Goal: Task Accomplishment & Management: Complete application form

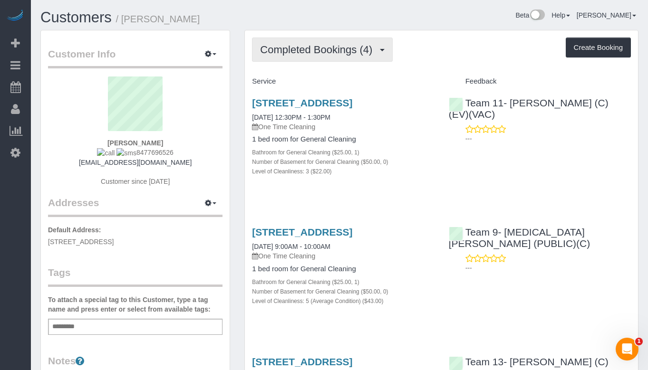
click at [326, 46] on span "Completed Bookings (4)" at bounding box center [318, 50] width 117 height 12
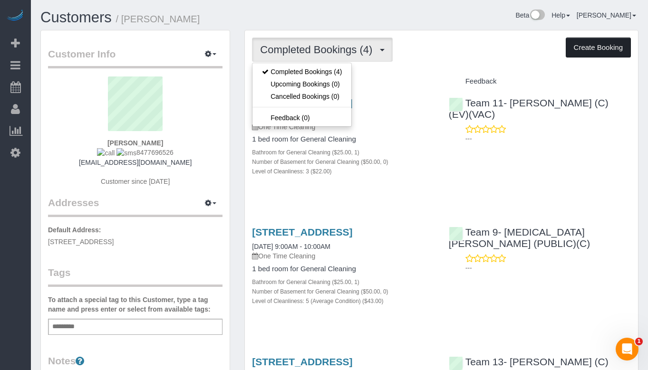
click at [576, 54] on button "Create Booking" at bounding box center [597, 48] width 65 height 20
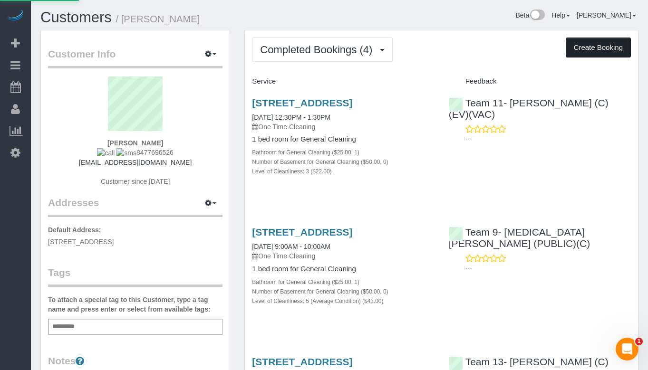
select select "IL"
select select "512"
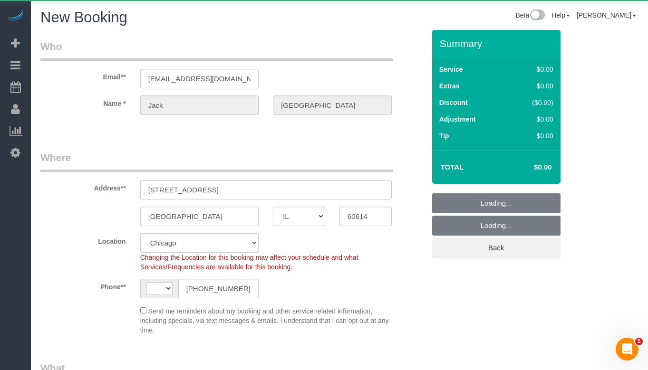
select select "string:US"
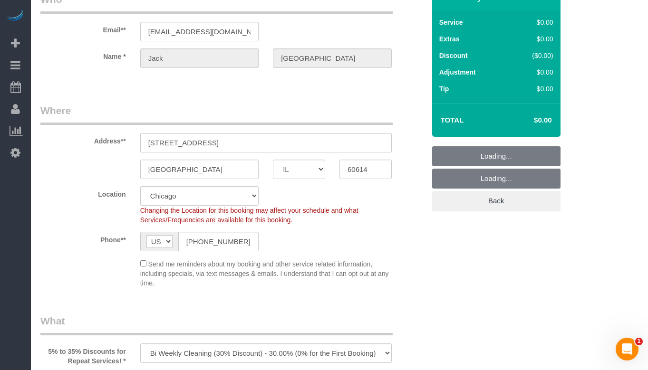
scroll to position [48, 0]
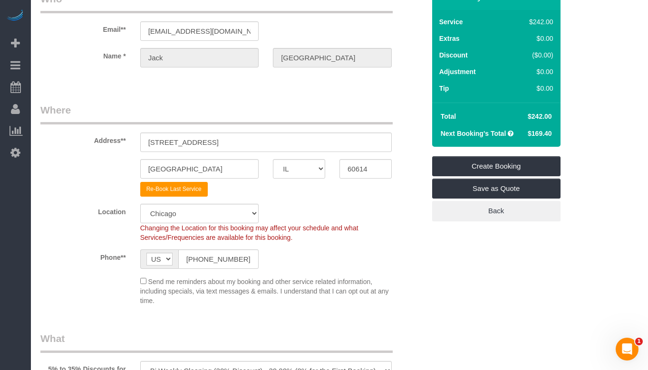
click at [252, 111] on legend "Where" at bounding box center [216, 113] width 352 height 21
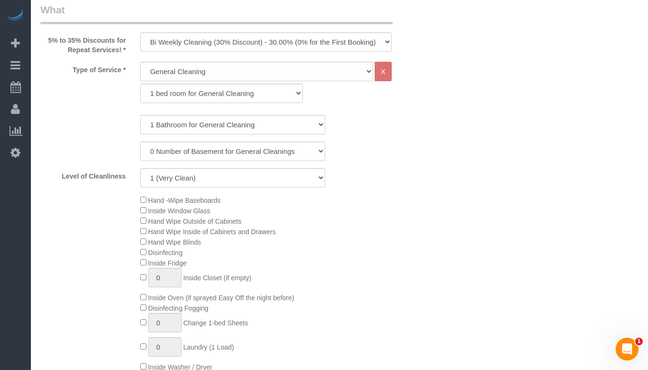
scroll to position [380, 0]
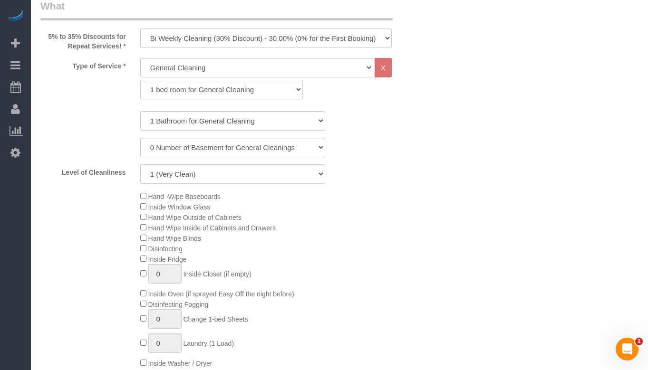
click at [200, 89] on select "1 bed room for General Cleaning 2 bed room for General Cleaning 3 bed room for …" at bounding box center [221, 89] width 163 height 19
click at [237, 37] on select "One Time Cleaning Weekly Cleaning (35% Discount) - 35.00% (0% for the First Boo…" at bounding box center [265, 38] width 251 height 19
select select "object:2193"
click at [140, 29] on select "One Time Cleaning Weekly Cleaning (35% Discount) - 35.00% (0% for the First Boo…" at bounding box center [265, 38] width 251 height 19
click at [233, 119] on select "1 Bathroom for General Cleaning 2 Bathroom for General Cleanings 3 Bathroom for…" at bounding box center [232, 120] width 185 height 19
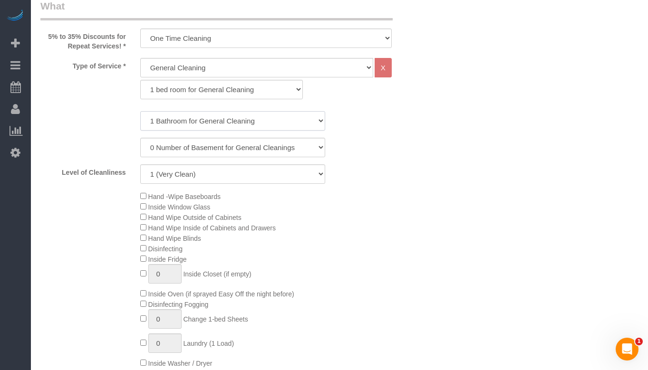
select select "2"
click at [140, 111] on select "1 Bathroom for General Cleaning 2 Bathroom for General Cleanings 3 Bathroom for…" at bounding box center [232, 120] width 185 height 19
click at [259, 72] on select "General Cleaning Deep Cleaning Move-in / Move-out Cleaning COUNTS Cleaning" at bounding box center [256, 67] width 233 height 19
select select "513"
click at [140, 58] on select "General Cleaning Deep Cleaning Move-in / Move-out Cleaning COUNTS Cleaning" at bounding box center [256, 67] width 233 height 19
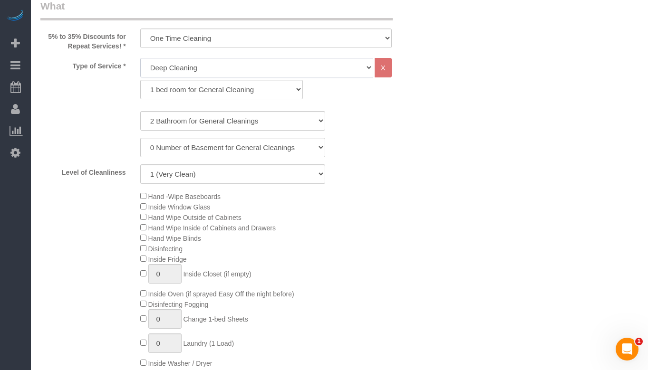
select select "291"
click at [252, 121] on select "1 Bathroom for Deep Cleaning 2 Bathroom for Deep Cleanings 3 Bathroom for Deep …" at bounding box center [232, 120] width 185 height 19
select select "2"
click at [140, 111] on select "1 Bathroom for Deep Cleaning 2 Bathroom for Deep Cleanings 3 Bathroom for Deep …" at bounding box center [232, 120] width 185 height 19
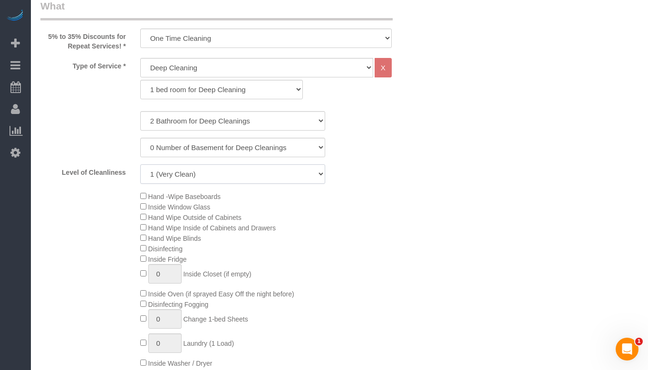
click at [212, 181] on select "1 (Very Clean) 2 3 4 5 (Average Condition) 6 7 8 9 10 (Extremely Dirty)" at bounding box center [232, 173] width 185 height 19
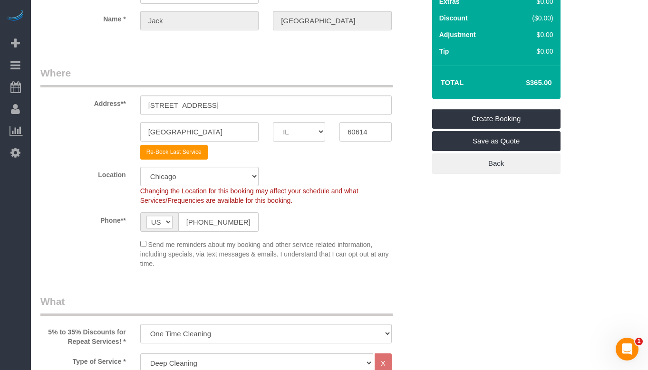
scroll to position [95, 0]
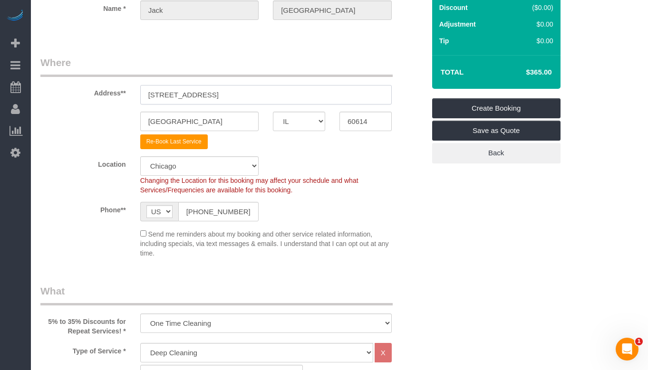
click at [254, 98] on input "2600 N Southport, APT 117" at bounding box center [265, 94] width 251 height 19
type input "3449 N Ashlond Unit 004"
click at [361, 123] on input "60614" at bounding box center [365, 121] width 52 height 19
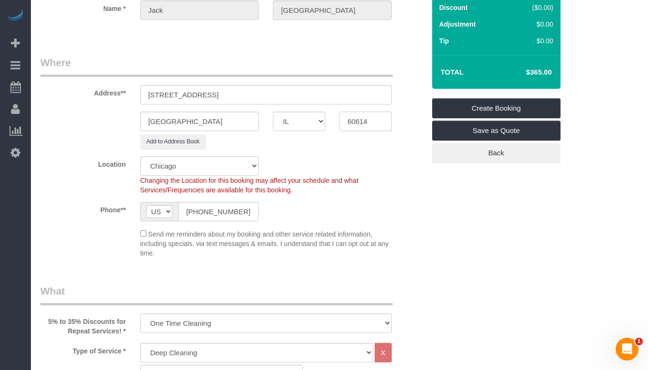
click at [361, 123] on input "60614" at bounding box center [365, 121] width 52 height 19
paste input "57"
type input "60657"
click at [377, 199] on sui-booking-location "Location Chicago Evanston Skokie Northwest Western Changing the Location for th…" at bounding box center [232, 207] width 384 height 102
click at [139, 235] on div "Send me reminders about my booking and other service related information, inclu…" at bounding box center [266, 243] width 266 height 29
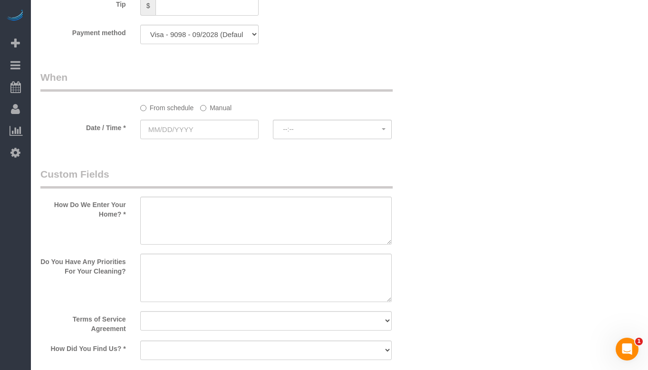
scroll to position [998, 0]
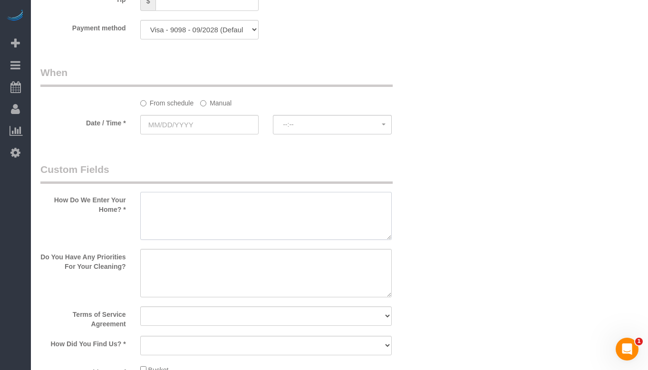
click at [284, 219] on textarea at bounding box center [265, 216] width 251 height 48
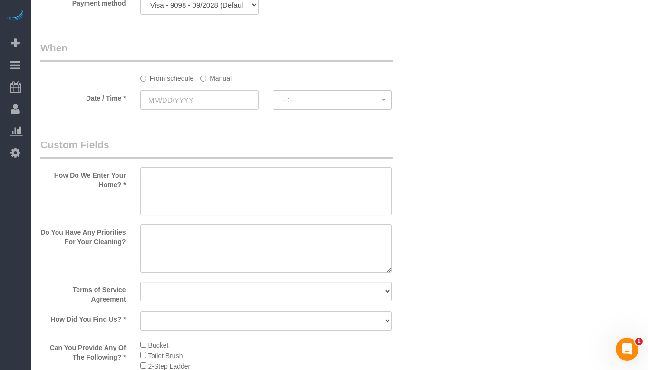
scroll to position [1045, 0]
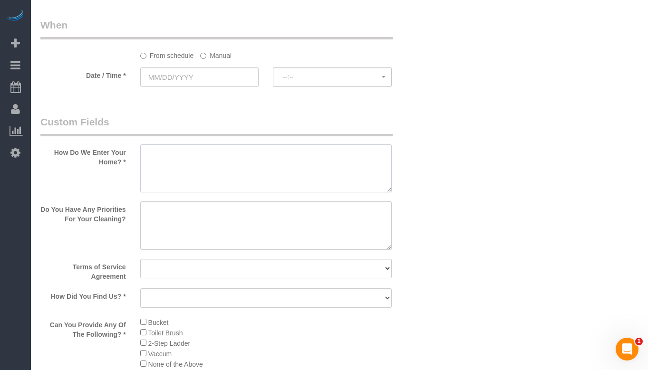
click at [244, 162] on textarea at bounding box center [265, 168] width 251 height 48
type textarea "Call him"
click at [283, 226] on textarea at bounding box center [265, 225] width 251 height 48
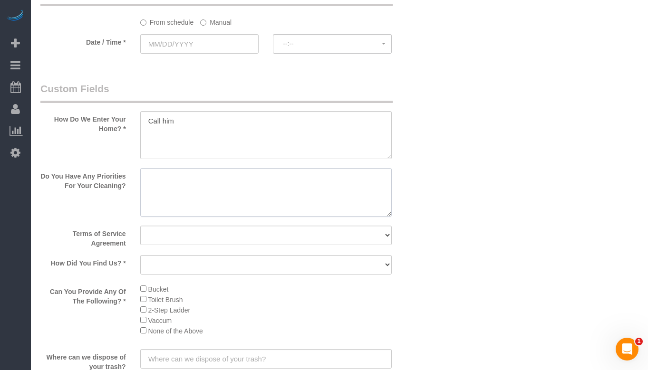
scroll to position [1093, 0]
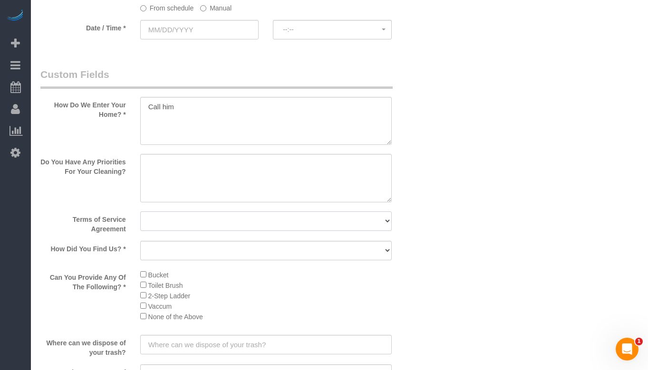
click at [283, 226] on select "Yes, I agree to the Terms of Service and Privacy Policy. No. I disagree with th…" at bounding box center [265, 220] width 251 height 19
select select "number:1"
click at [140, 211] on select "Yes, I agree to the Terms of Service and Privacy Policy. No. I disagree with th…" at bounding box center [265, 220] width 251 height 19
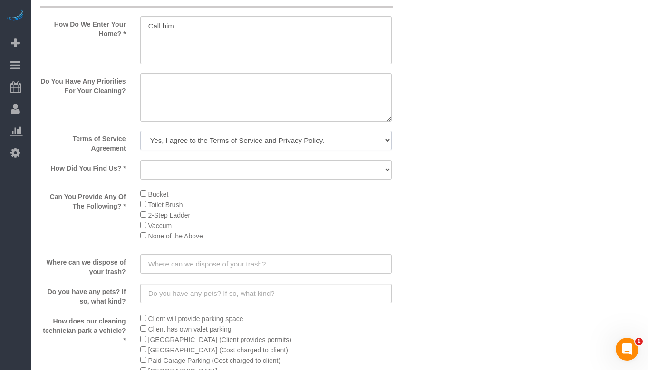
scroll to position [1188, 0]
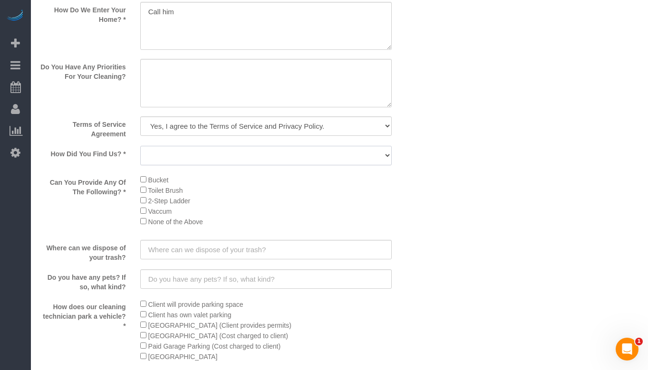
click at [306, 149] on select "Yelp Google Facebook Pinterest Alternative Social Media SMS Message Email Best …" at bounding box center [265, 155] width 251 height 19
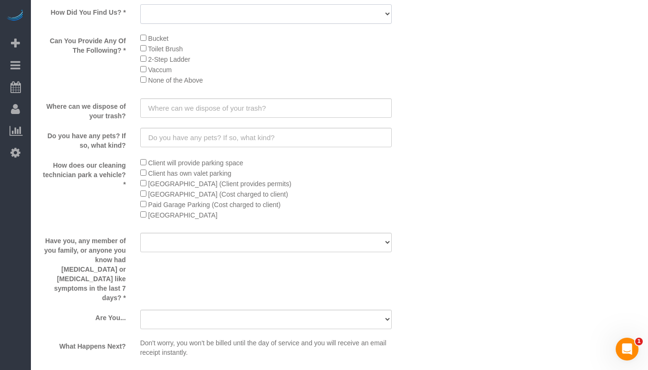
scroll to position [1330, 0]
click at [285, 112] on input "text" at bounding box center [265, 106] width 251 height 19
click at [285, 112] on input "hE'LL TAKE IT" at bounding box center [265, 106] width 251 height 19
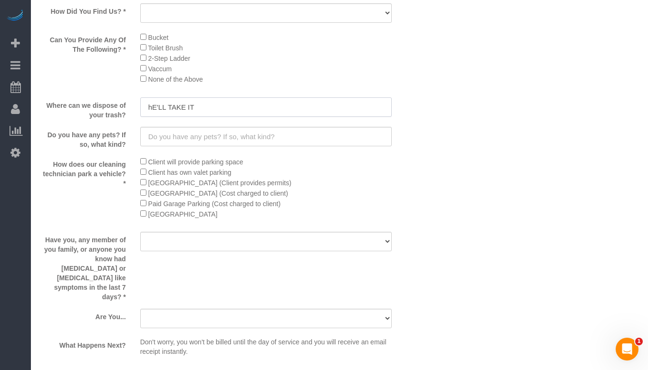
type input "hE'LL TAKE IT"
click at [279, 142] on input "text" at bounding box center [265, 136] width 251 height 19
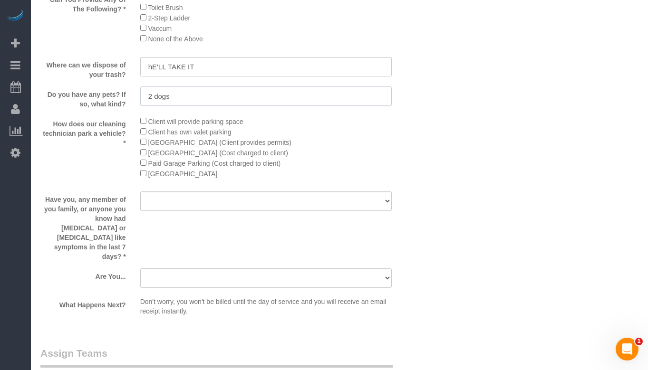
scroll to position [1425, 0]
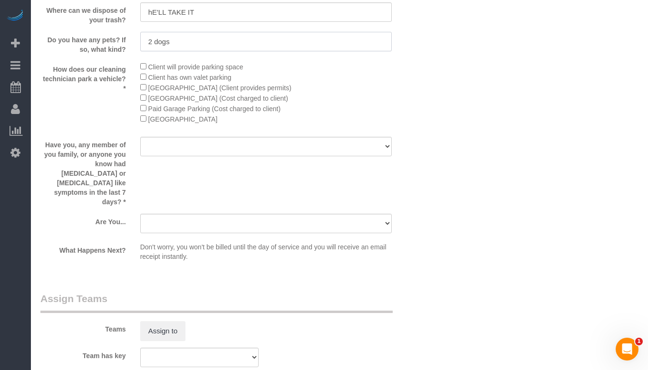
type input "2 dogs"
click at [261, 138] on select "Yes No" at bounding box center [265, 146] width 251 height 19
select select "number:139"
click at [140, 137] on select "Yes No" at bounding box center [265, 146] width 251 height 19
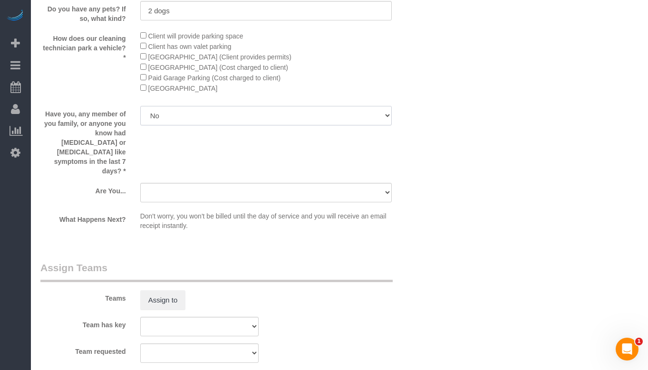
scroll to position [1473, 0]
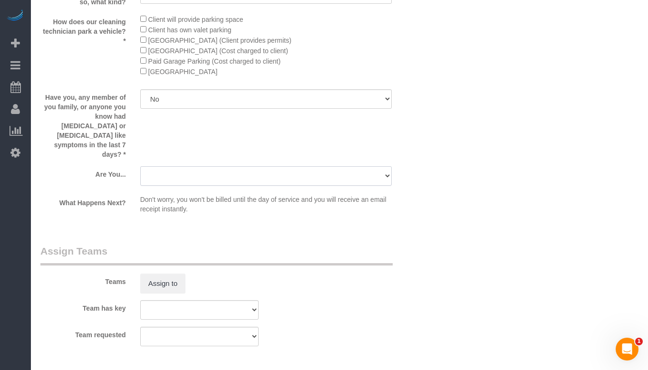
click at [250, 166] on select "A parent with kids living at home. A parent with kids out of home. A person loo…" at bounding box center [265, 175] width 251 height 19
click at [251, 166] on select "A parent with kids living at home. A parent with kids out of home. A person loo…" at bounding box center [265, 175] width 251 height 19
select select "number:104"
click at [140, 166] on select "A parent with kids living at home. A parent with kids out of home. A person loo…" at bounding box center [265, 175] width 251 height 19
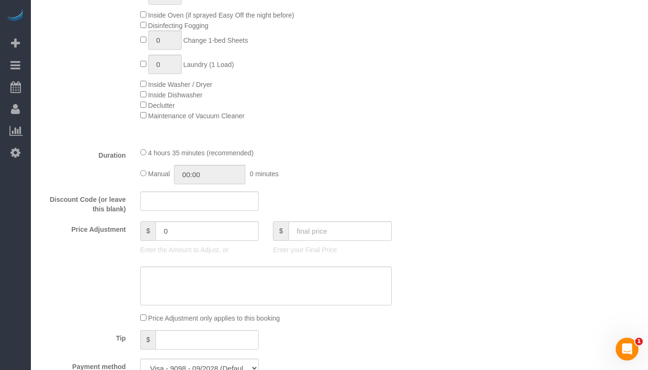
scroll to position [653, 0]
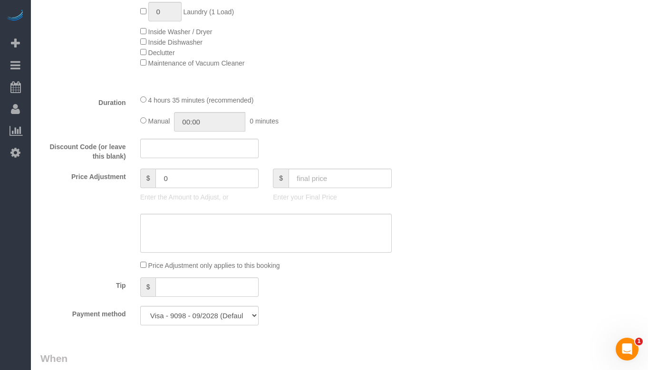
scroll to position [713, 0]
click at [315, 180] on input "text" at bounding box center [339, 177] width 103 height 19
type input "197.5"
click at [474, 200] on div "Who Email** jackman0505@gmail.com Name * Jack Richmond Where Address** 3449 N A…" at bounding box center [339, 305] width 598 height 1977
type input "-167.5"
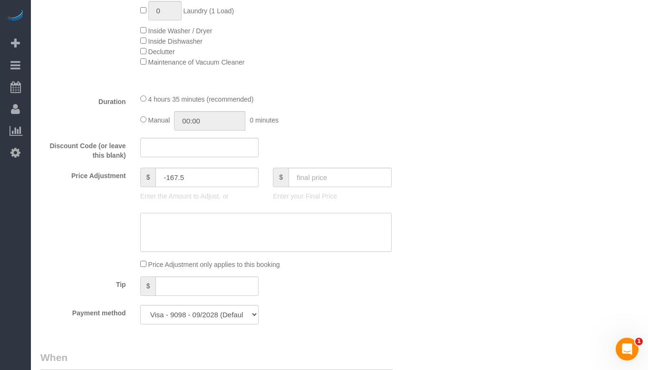
click at [202, 232] on textarea at bounding box center [265, 232] width 251 height 39
type textarea "Minimum charge for partial cleaning"
click at [358, 283] on div "Tip $" at bounding box center [232, 287] width 399 height 21
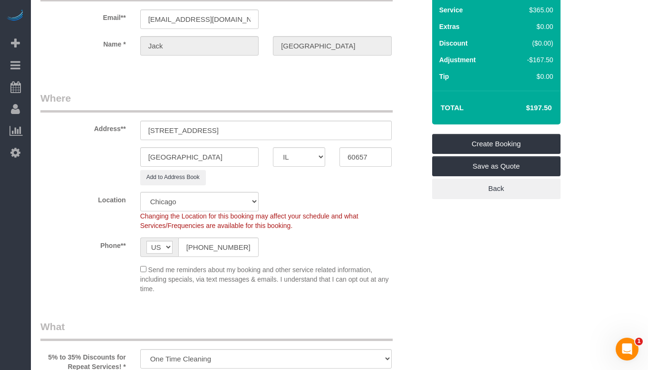
scroll to position [48, 0]
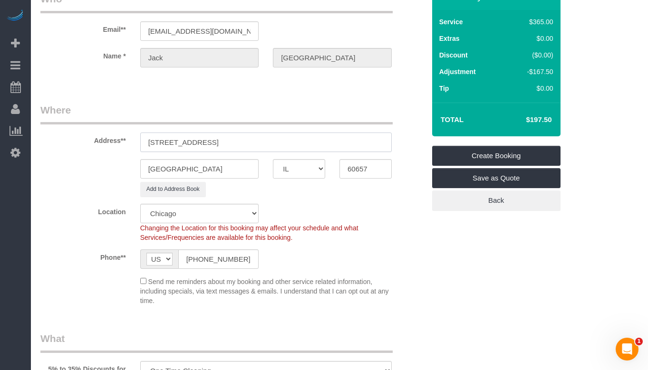
click at [226, 135] on input "3449 N Ashlond Unit 004" at bounding box center [265, 142] width 251 height 19
click at [192, 143] on input "3449 N Ashlond Unit 004" at bounding box center [265, 142] width 251 height 19
type input "[STREET_ADDRESS]"
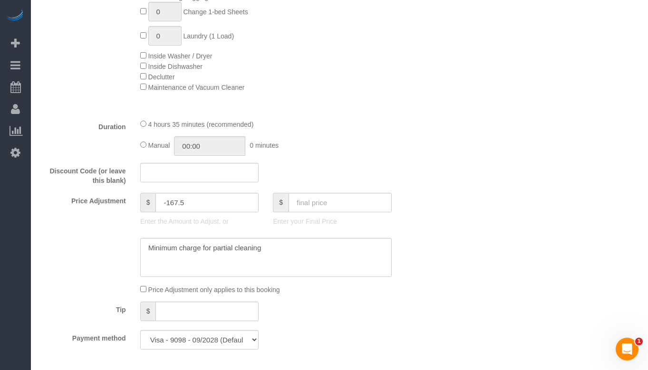
scroll to position [760, 0]
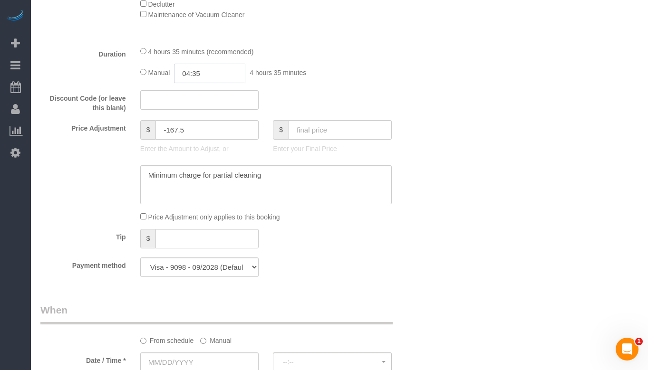
click at [215, 74] on input "04:35" at bounding box center [209, 73] width 71 height 19
click at [193, 77] on input "04:30" at bounding box center [209, 73] width 71 height 19
type input "02:30"
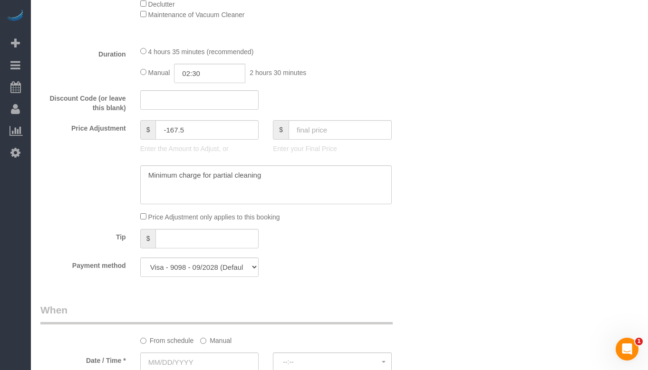
click at [429, 111] on div "Discount Code (or leave this blank)" at bounding box center [232, 101] width 399 height 23
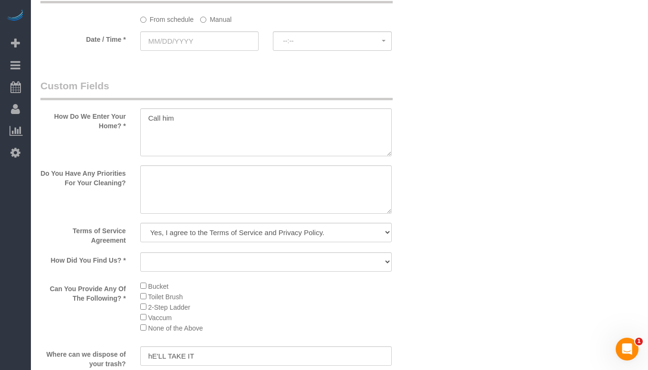
scroll to position [1093, 0]
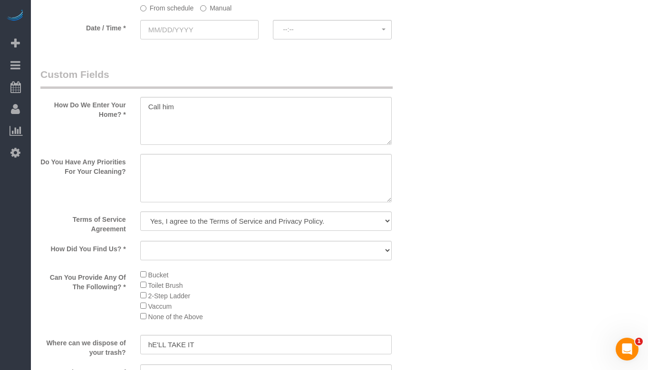
click at [212, 9] on label "Manual" at bounding box center [215, 6] width 31 height 13
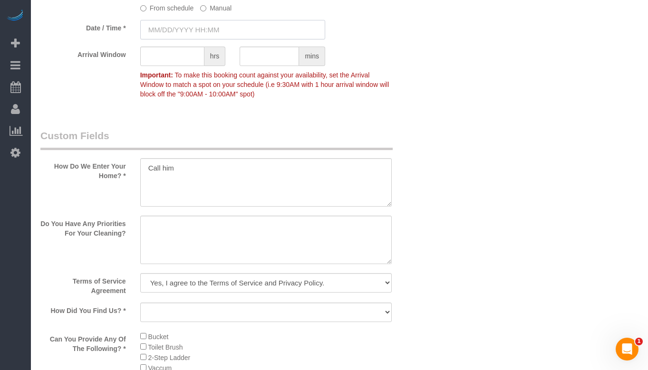
click at [210, 27] on input "text" at bounding box center [232, 29] width 185 height 19
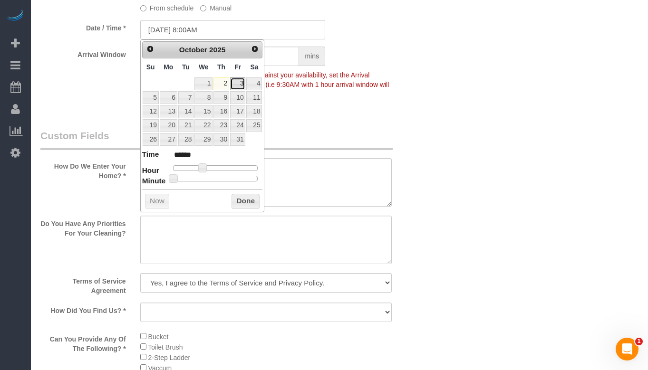
click at [238, 80] on link "3" at bounding box center [237, 83] width 15 height 13
type input "[DATE] 8:00AM"
click at [427, 92] on div "Arrival Window hrs mins Important: To make this booking count against your avai…" at bounding box center [232, 75] width 399 height 57
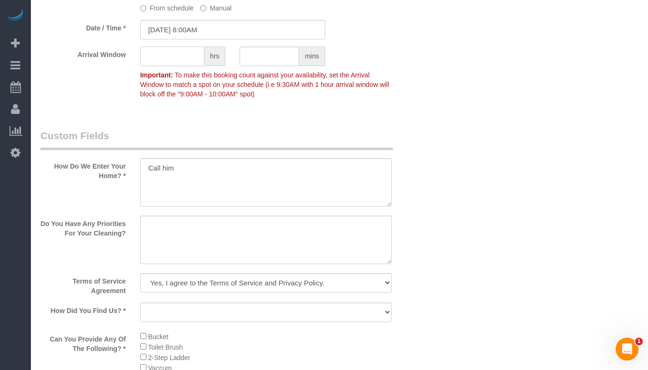
click at [183, 57] on input "text" at bounding box center [172, 56] width 64 height 19
type input "8"
click at [249, 56] on input "text" at bounding box center [268, 56] width 59 height 19
type input "9"
click at [194, 62] on input "8" at bounding box center [172, 56] width 64 height 19
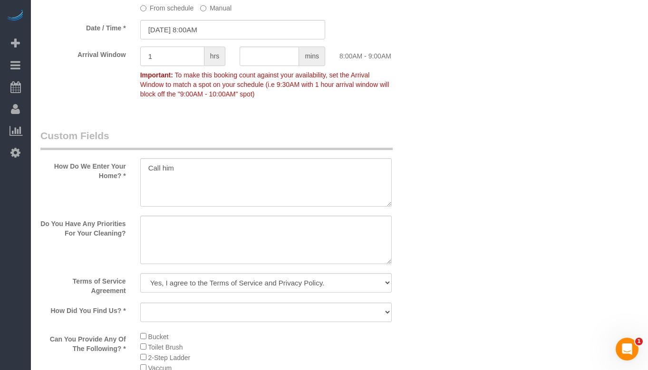
type input "1"
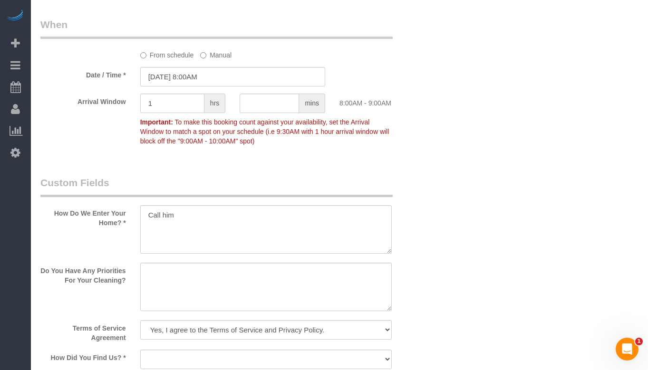
scroll to position [1045, 0]
click at [186, 104] on input "1" at bounding box center [172, 103] width 64 height 19
click at [356, 153] on fieldset "When From schedule Manual Date / Time * 10/03/2025 8:00AM Arrival Window hrs mi…" at bounding box center [232, 88] width 384 height 140
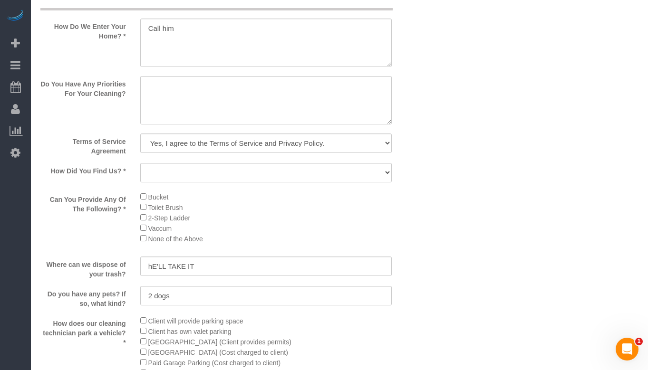
scroll to position [1235, 0]
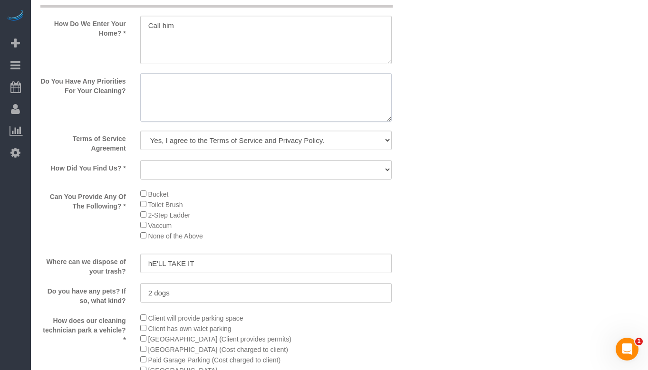
click at [260, 94] on textarea at bounding box center [265, 97] width 251 height 48
type textarea "Just the bathrooms to be deep cleaned"
click at [278, 163] on select "Yelp Google Facebook Pinterest Alternative Social Media SMS Message Email Best …" at bounding box center [265, 169] width 251 height 19
select select "number:66"
click at [140, 160] on select "Yelp Google Facebook Pinterest Alternative Social Media SMS Message Email Best …" at bounding box center [265, 169] width 251 height 19
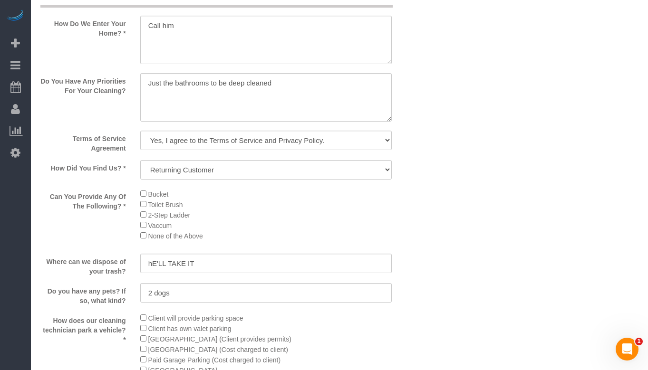
click at [250, 267] on input "hE'LL TAKE IT" at bounding box center [265, 263] width 251 height 19
type input "He'll take it"
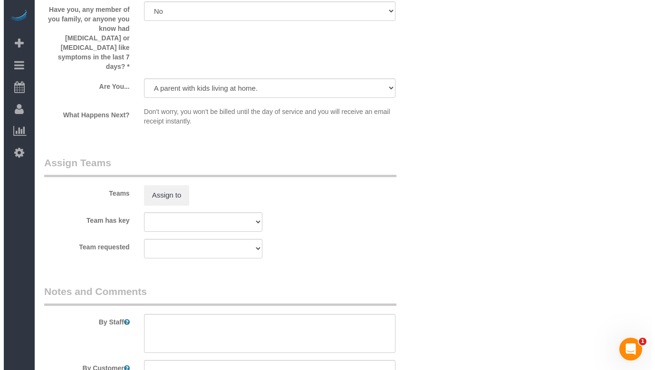
scroll to position [1663, 0]
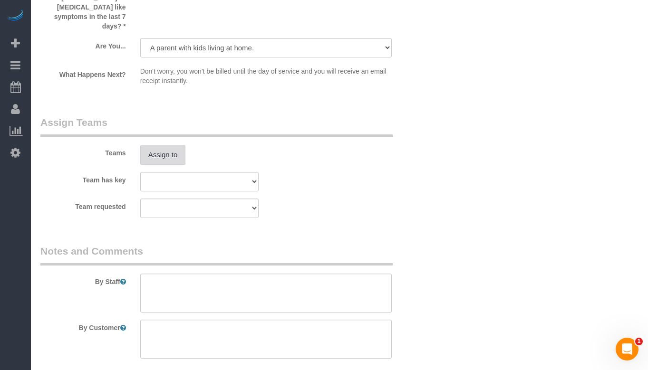
click at [172, 145] on button "Assign to" at bounding box center [163, 155] width 46 height 20
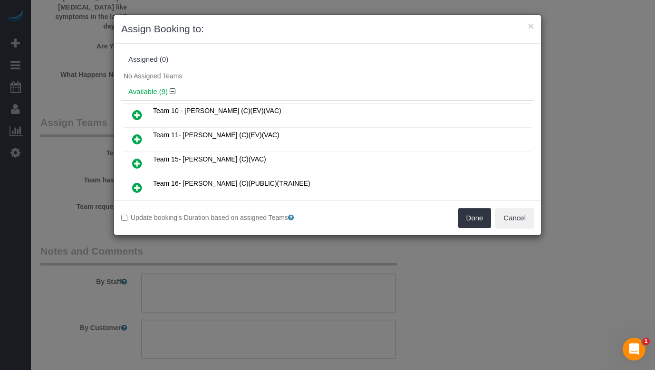
scroll to position [48, 0]
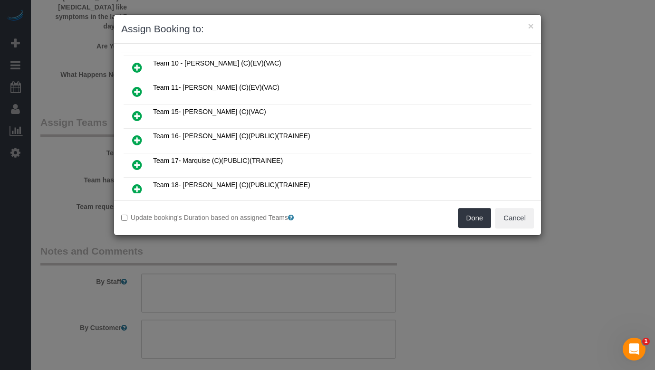
click at [140, 115] on icon at bounding box center [137, 115] width 10 height 11
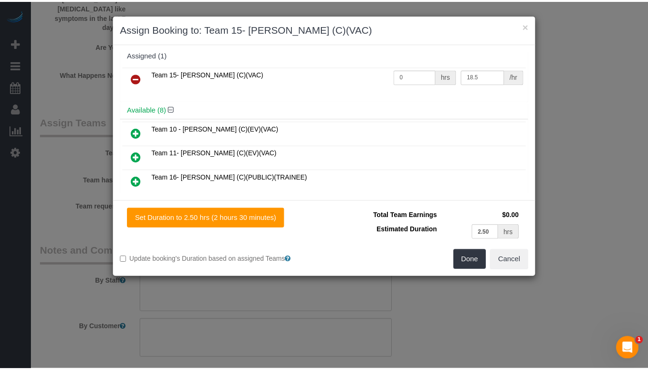
scroll to position [0, 0]
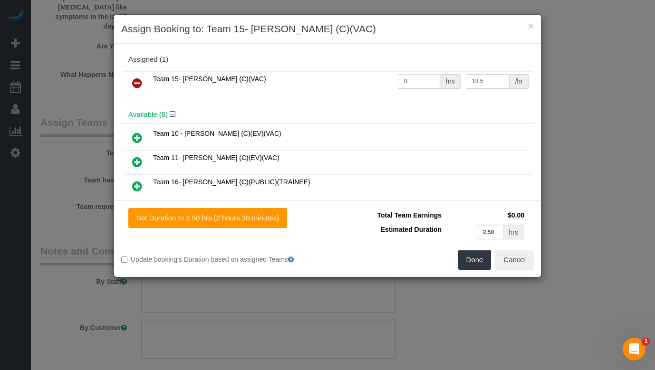
click at [415, 82] on input "0" at bounding box center [419, 81] width 42 height 15
type input "2.5"
click at [480, 263] on button "Done" at bounding box center [474, 260] width 33 height 20
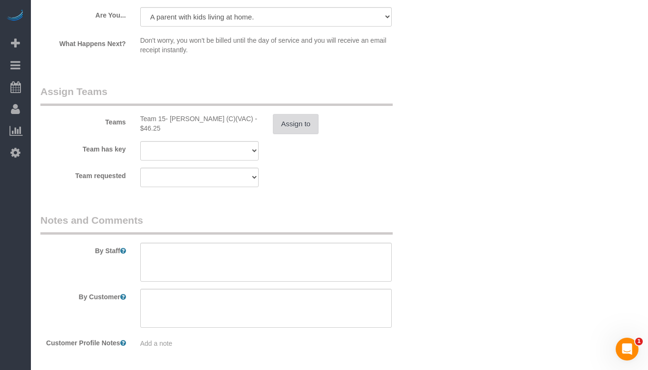
scroll to position [1712, 0]
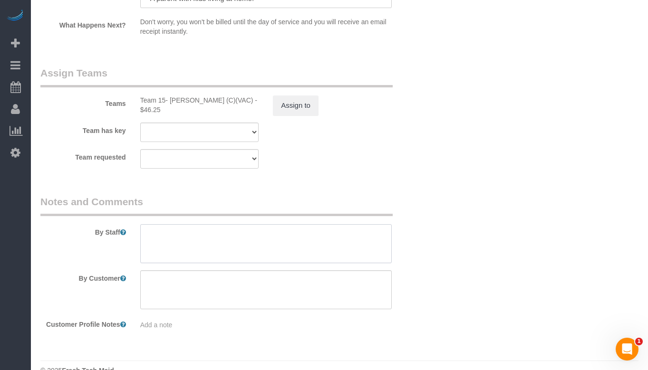
click at [296, 224] on textarea at bounding box center [265, 243] width 251 height 39
paste textarea "Initial Cleaning for a weekly cleaning. Partial Cleaning. 1). General Cleaning.…"
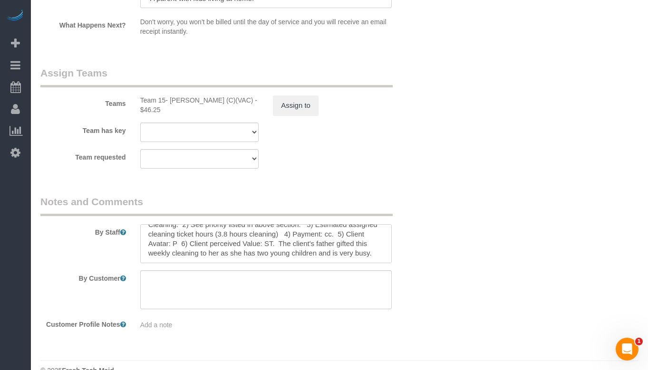
scroll to position [0, 0]
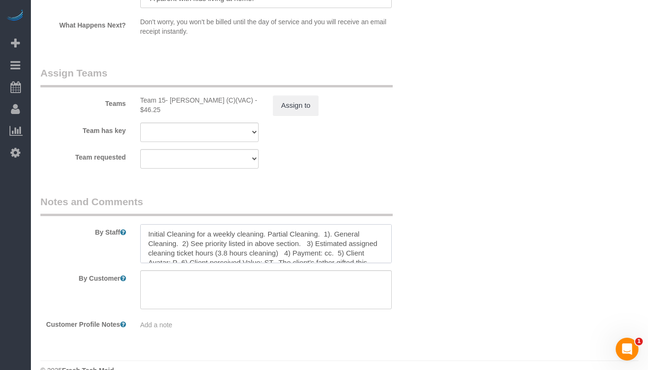
drag, startPoint x: 264, startPoint y: 217, endPoint x: 111, endPoint y: 209, distance: 153.2
click at [111, 209] on div "By Staff" at bounding box center [232, 229] width 399 height 68
click at [177, 224] on textarea at bounding box center [265, 243] width 251 height 39
click at [194, 224] on textarea at bounding box center [265, 243] width 251 height 39
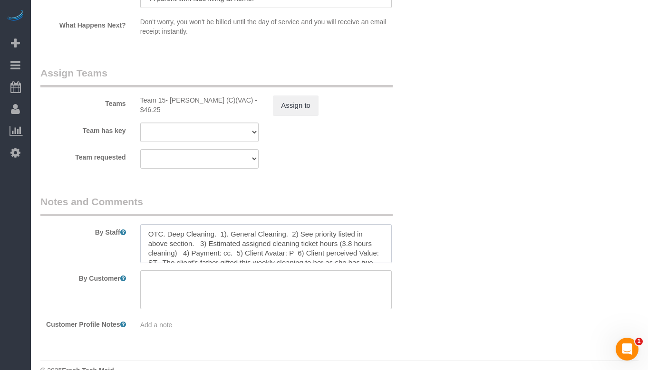
click at [194, 224] on textarea at bounding box center [265, 243] width 251 height 39
click at [200, 224] on textarea at bounding box center [265, 243] width 251 height 39
click at [293, 224] on textarea at bounding box center [265, 243] width 251 height 39
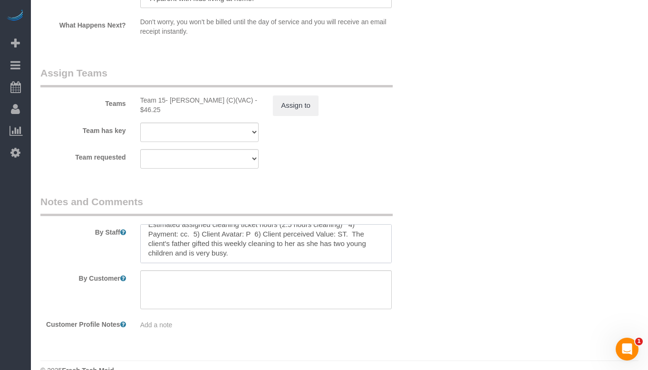
drag, startPoint x: 238, startPoint y: 239, endPoint x: 166, endPoint y: 225, distance: 74.1
click at [166, 225] on textarea at bounding box center [265, 243] width 251 height 39
type textarea "OTC. 1). Deep Cleaning. 2) See priority listed in above section. 3) Estimated a…"
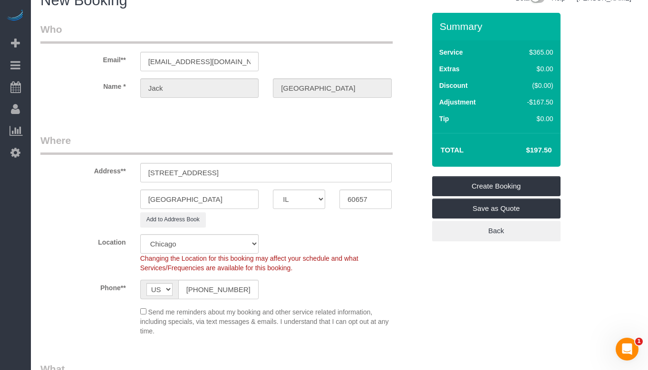
scroll to position [0, 0]
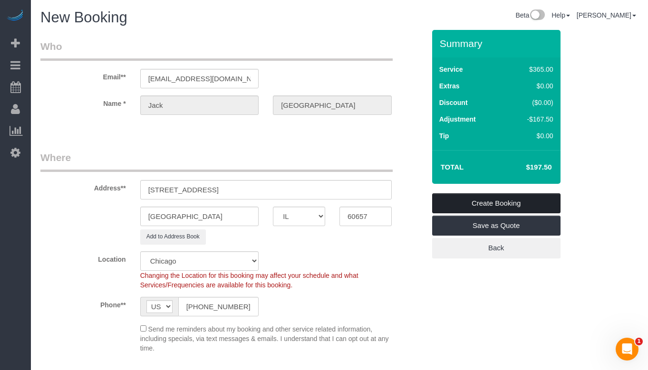
click at [518, 204] on link "Create Booking" at bounding box center [496, 203] width 128 height 20
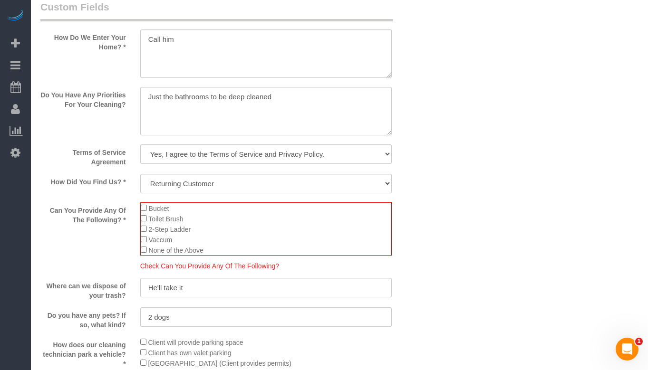
click at [427, 194] on div "How Did You Find Us? * Yelp Google Facebook Pinterest Alternative Social Media …" at bounding box center [232, 184] width 399 height 21
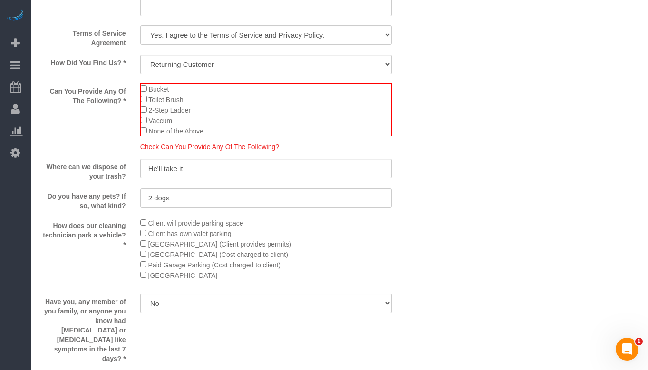
scroll to position [1378, 0]
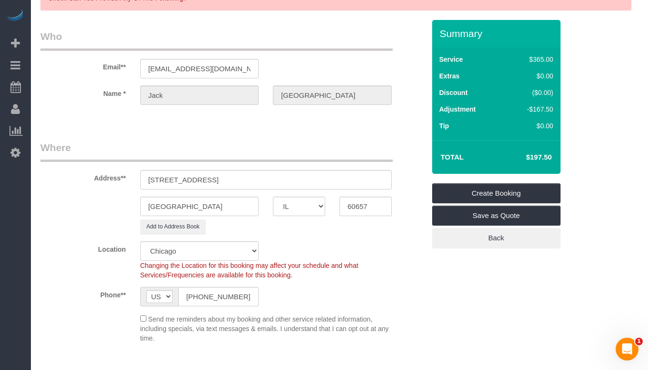
scroll to position [0, 0]
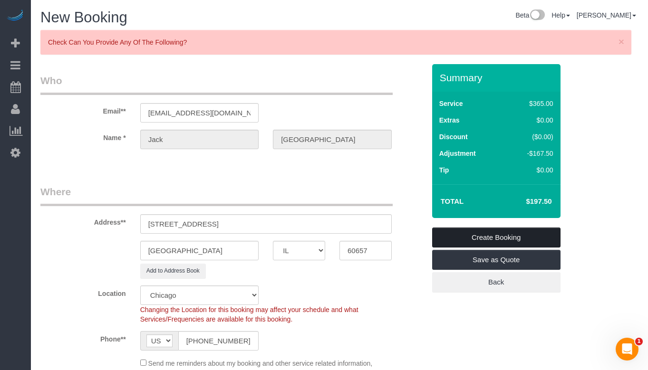
click at [478, 233] on link "Create Booking" at bounding box center [496, 238] width 128 height 20
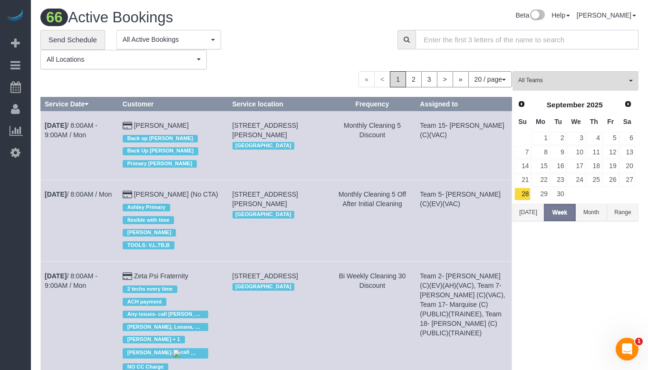
click at [448, 43] on input "text" at bounding box center [526, 39] width 223 height 19
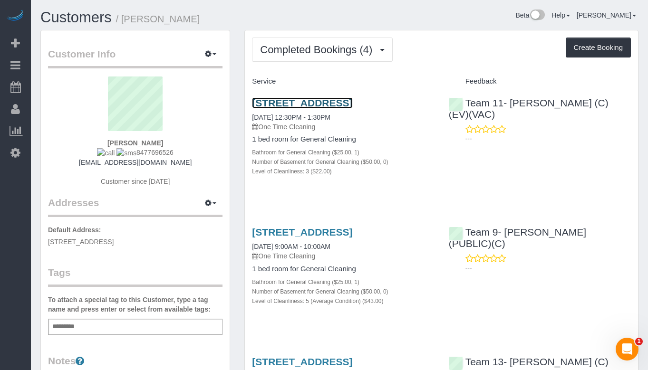
click at [340, 102] on link "[STREET_ADDRESS]" at bounding box center [302, 102] width 100 height 11
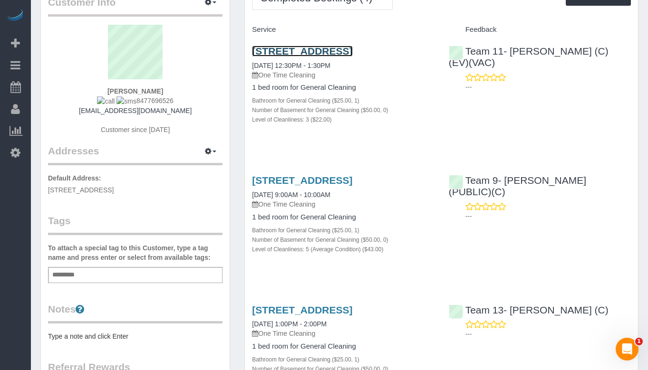
scroll to position [95, 0]
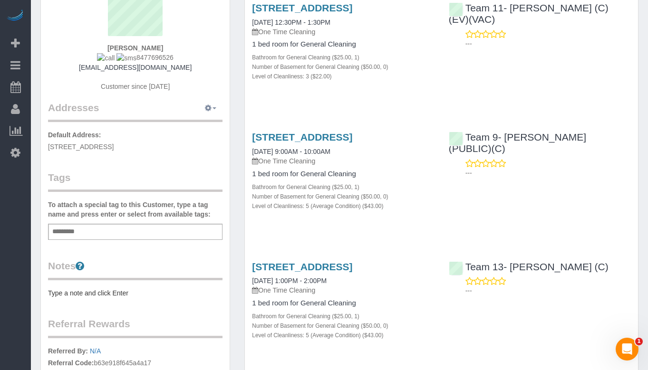
click at [217, 107] on button "button" at bounding box center [211, 108] width 24 height 15
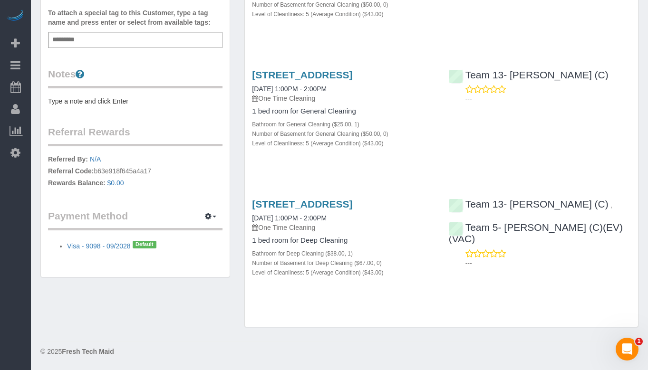
scroll to position [331, 0]
click at [213, 209] on button "button" at bounding box center [211, 216] width 24 height 15
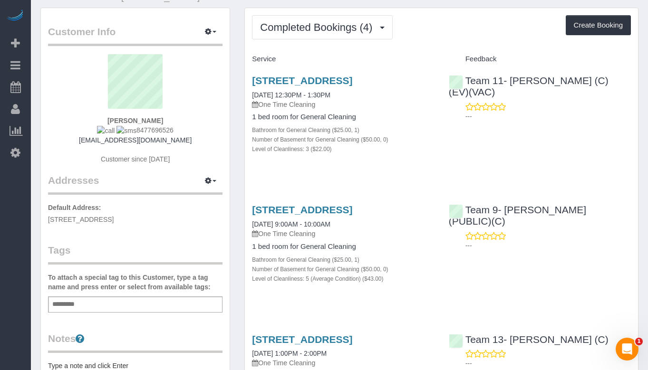
scroll to position [0, 0]
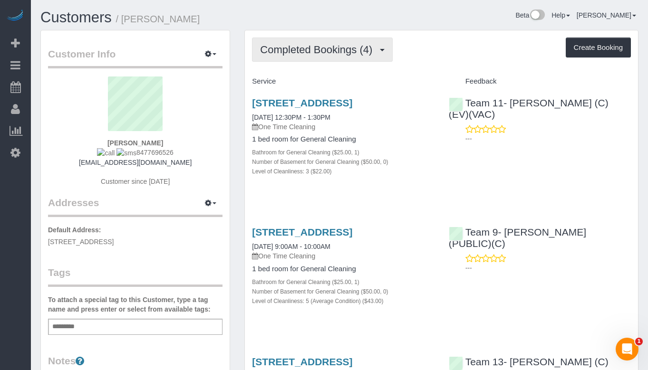
click at [353, 45] on span "Completed Bookings (4)" at bounding box center [318, 50] width 117 height 12
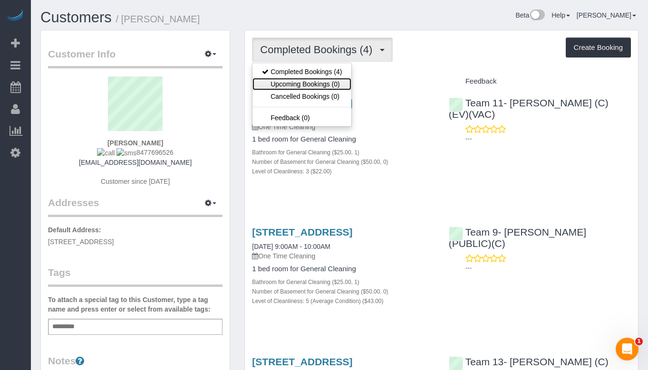
click at [327, 88] on link "Upcoming Bookings (0)" at bounding box center [301, 84] width 99 height 12
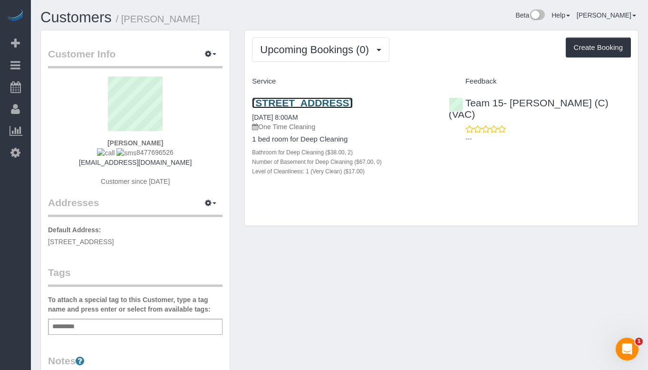
click at [337, 100] on link "3449 N Ashland Unit 004, Chicago, IL 60657" at bounding box center [302, 102] width 100 height 11
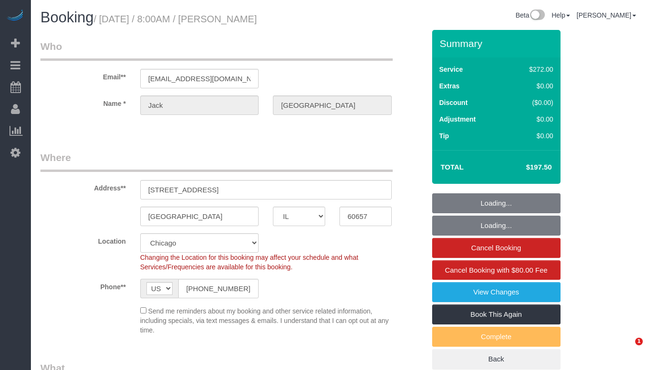
select select "IL"
select select "number:1"
select select "number:66"
select select "number:139"
select select "number:104"
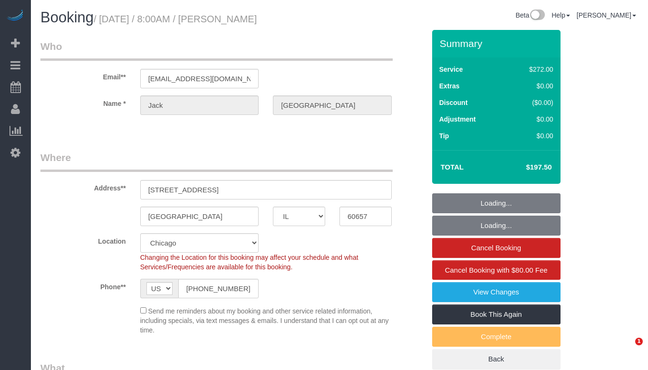
scroll to position [153, 0]
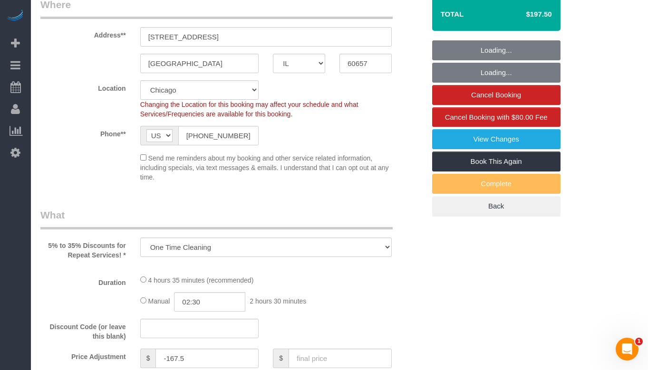
select select "513"
select select "2"
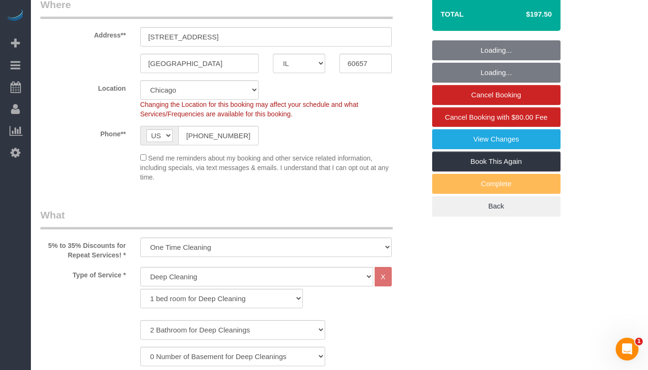
scroll to position [0, 0]
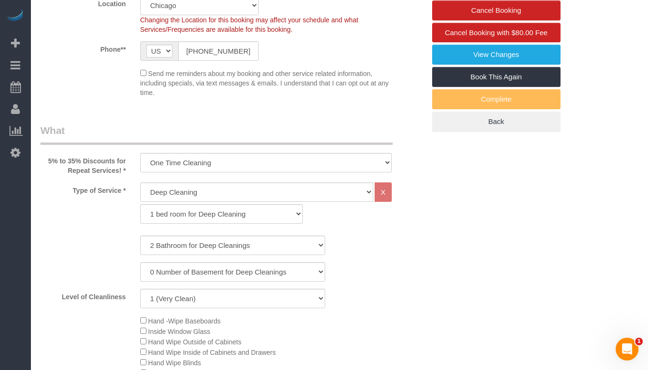
select select "2"
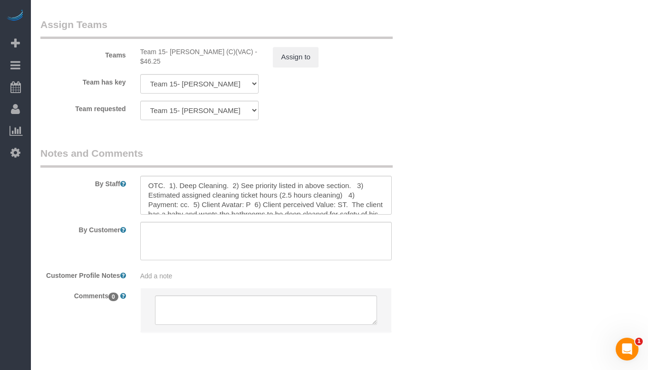
scroll to position [1755, 0]
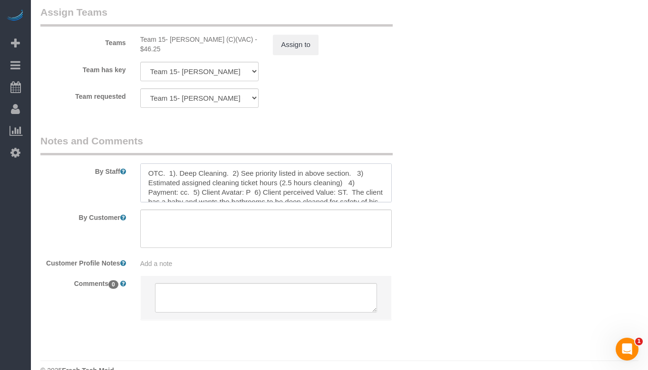
click at [195, 163] on textarea at bounding box center [265, 182] width 251 height 39
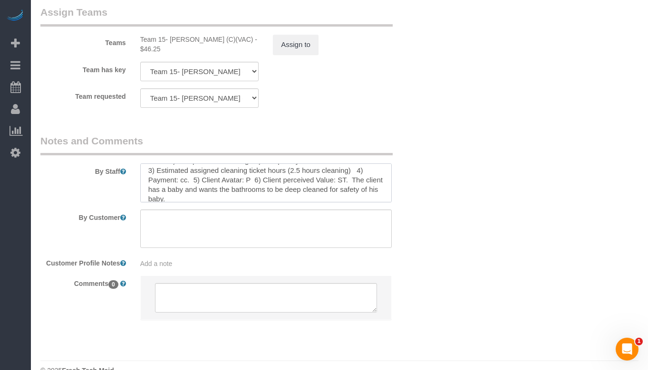
scroll to position [19, 0]
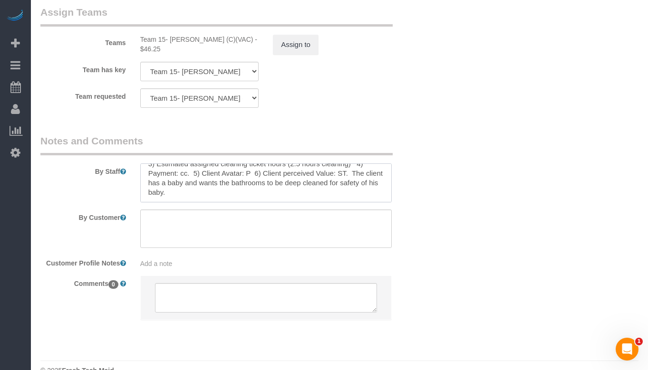
type textarea "OTC. 1). Deep Partial Cleaning. 2) See priority listed in above section. 3) Est…"
